Goal: Transaction & Acquisition: Register for event/course

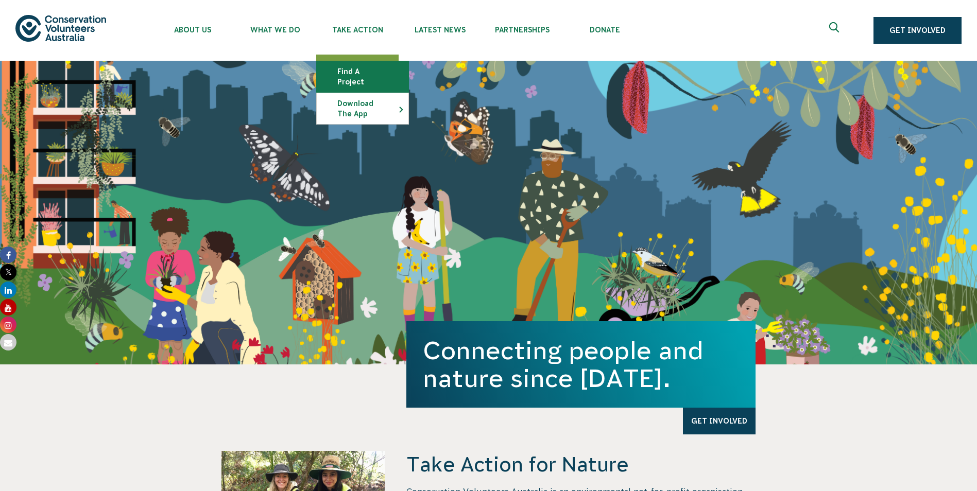
click at [364, 75] on link "Find a project" at bounding box center [363, 76] width 92 height 31
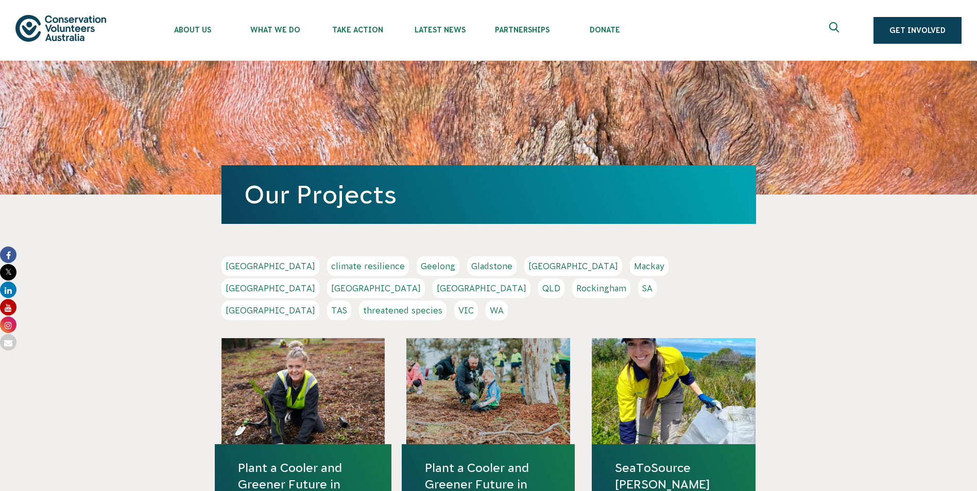
click at [319, 301] on link "[GEOGRAPHIC_DATA]" at bounding box center [270, 311] width 98 height 20
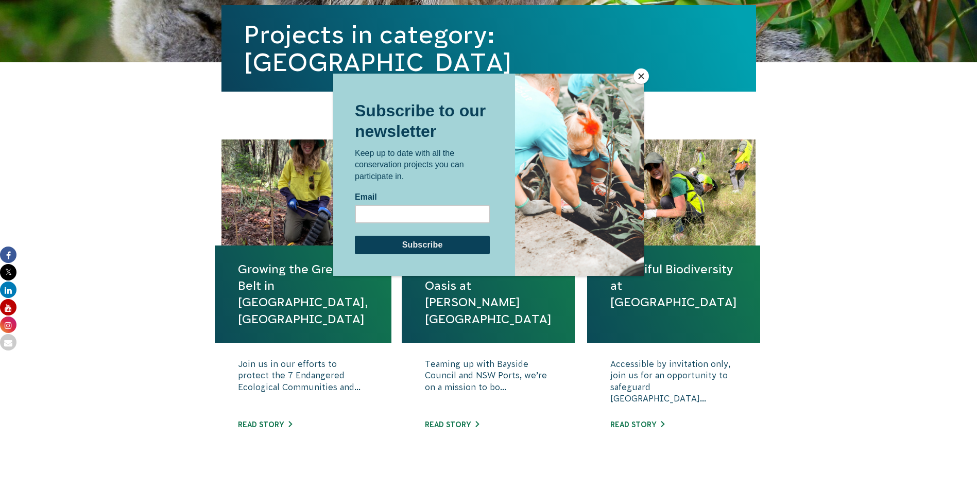
scroll to position [257, 0]
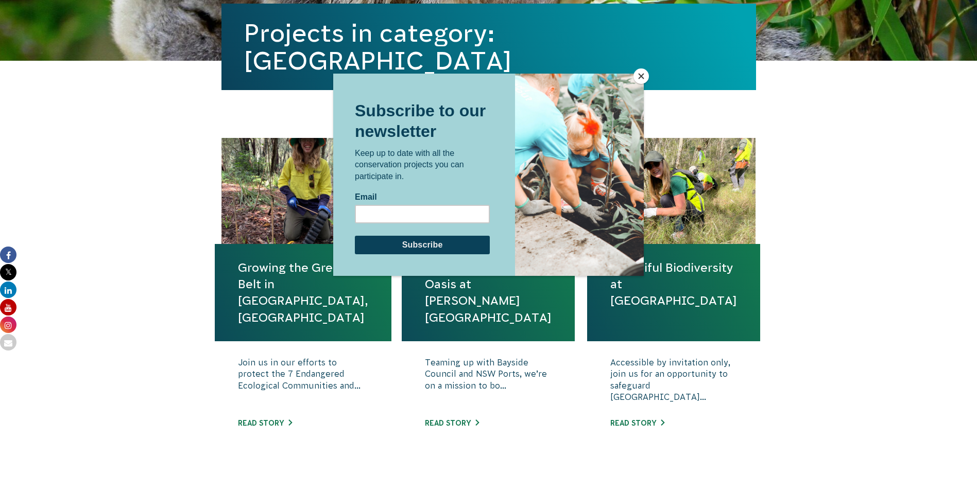
click at [324, 316] on div at bounding box center [488, 245] width 977 height 491
click at [639, 75] on button "Close" at bounding box center [640, 75] width 15 height 15
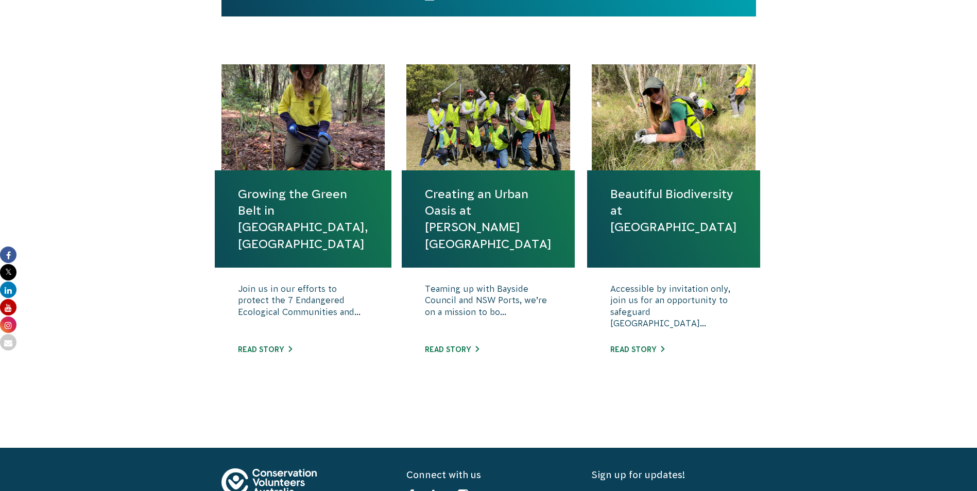
scroll to position [309, 0]
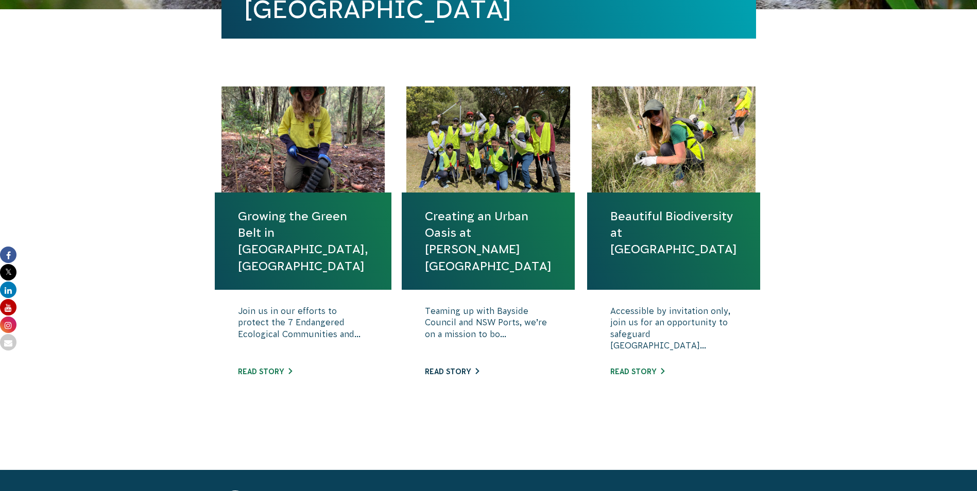
click at [448, 371] on link "Read story" at bounding box center [452, 372] width 54 height 8
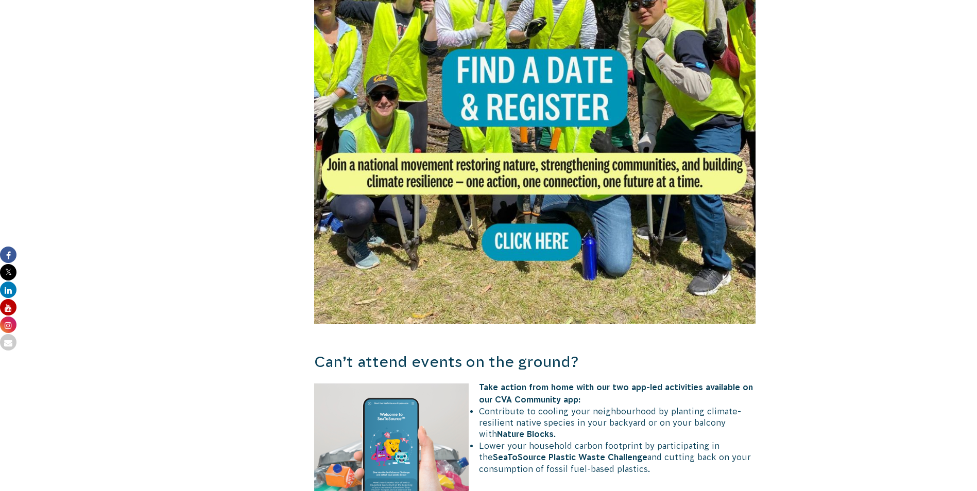
scroll to position [772, 0]
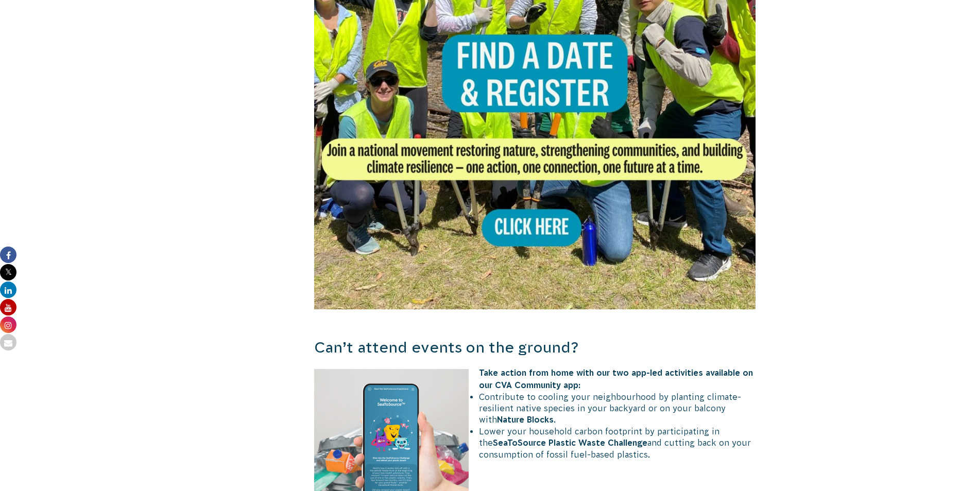
click at [531, 206] on img at bounding box center [535, 89] width 442 height 442
